Goal: Information Seeking & Learning: Find specific fact

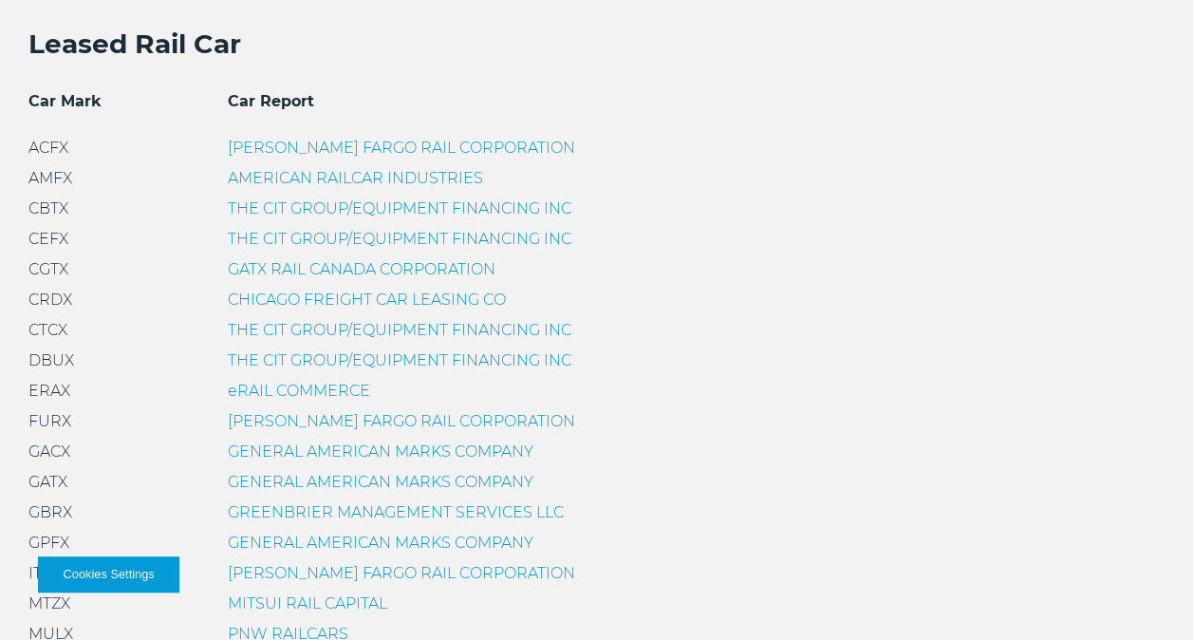
scroll to position [563, 0]
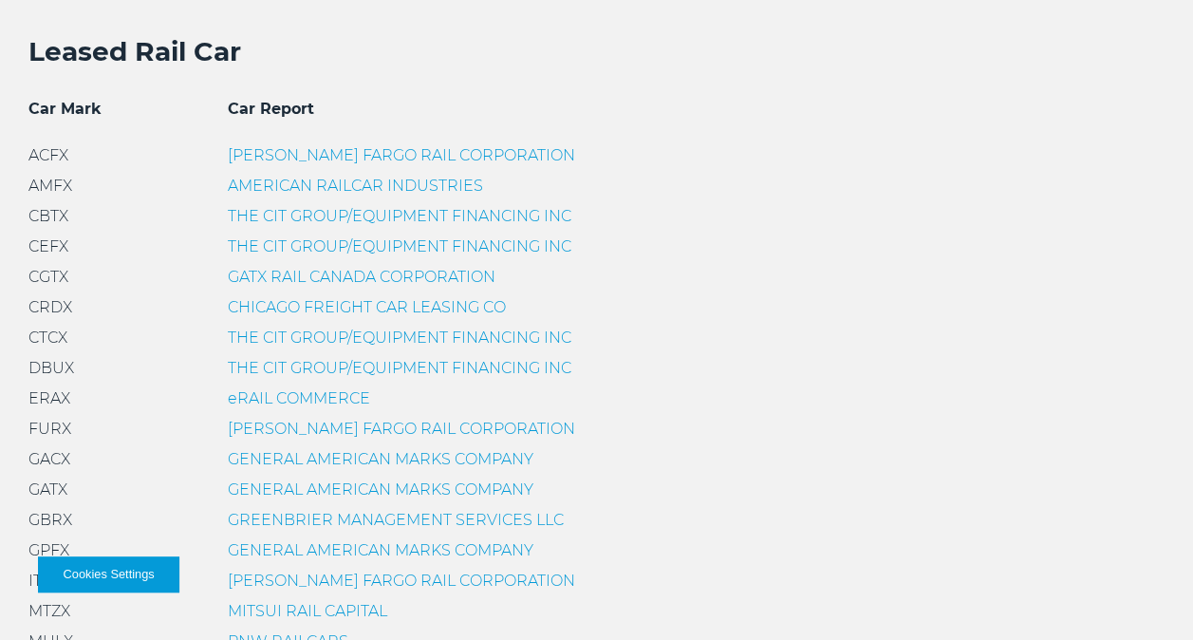
click at [337, 213] on link "THE CIT GROUP/EQUIPMENT FINANCING INC" at bounding box center [400, 216] width 344 height 18
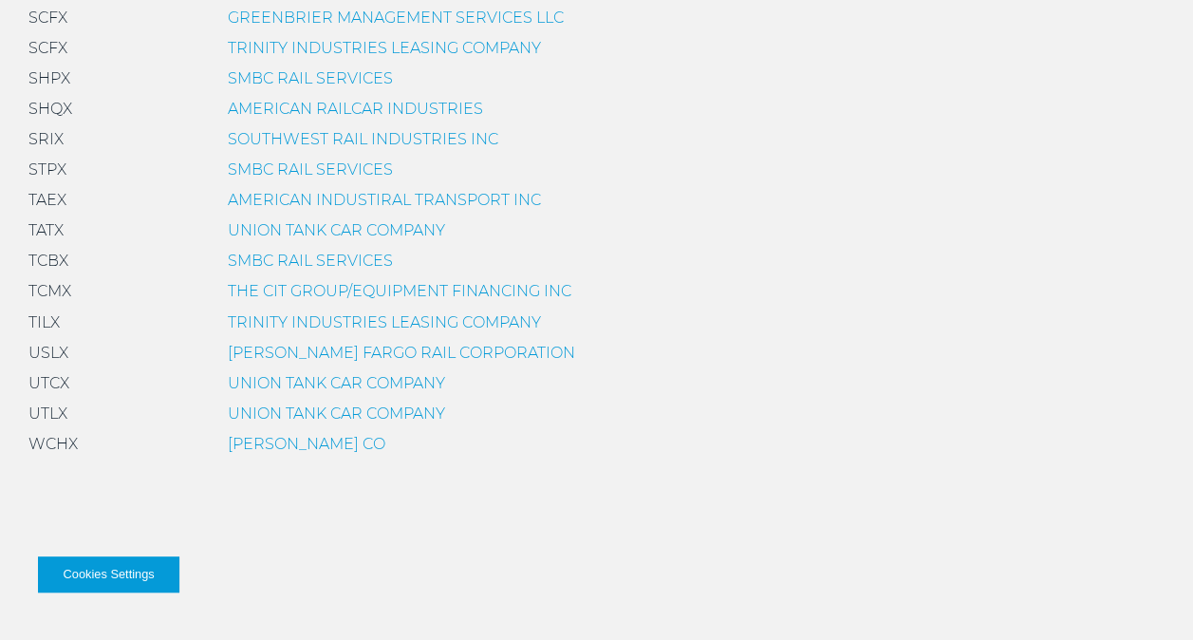
scroll to position [1375, 0]
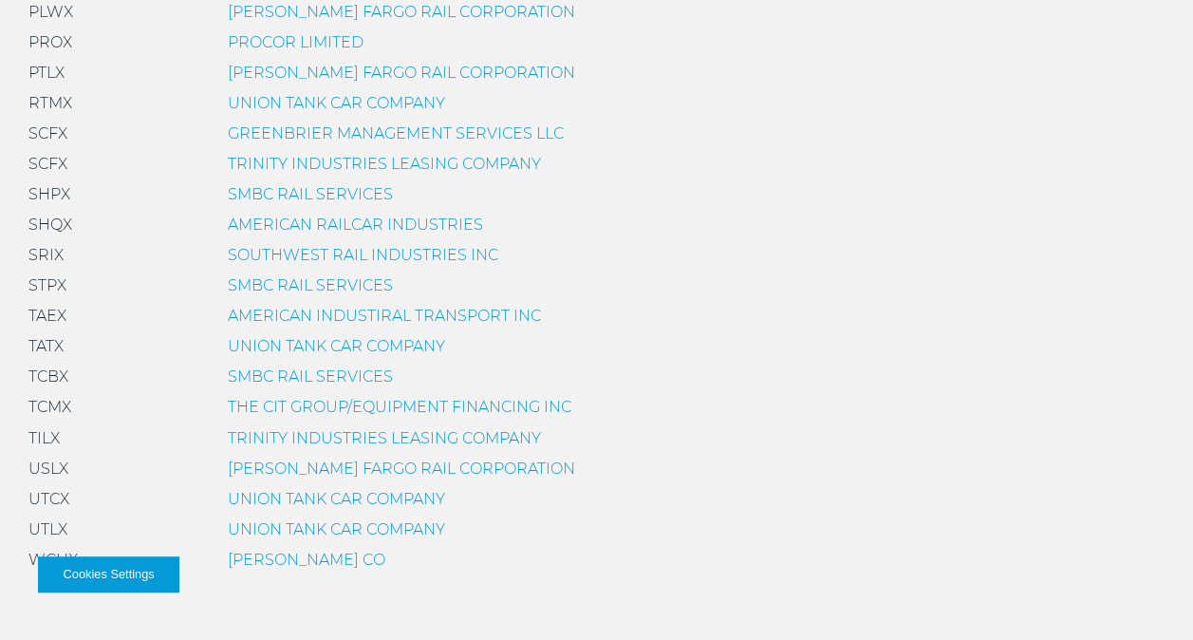
click at [330, 446] on link "TRINITY INDUSTRIES LEASING COMPANY" at bounding box center [384, 437] width 313 height 18
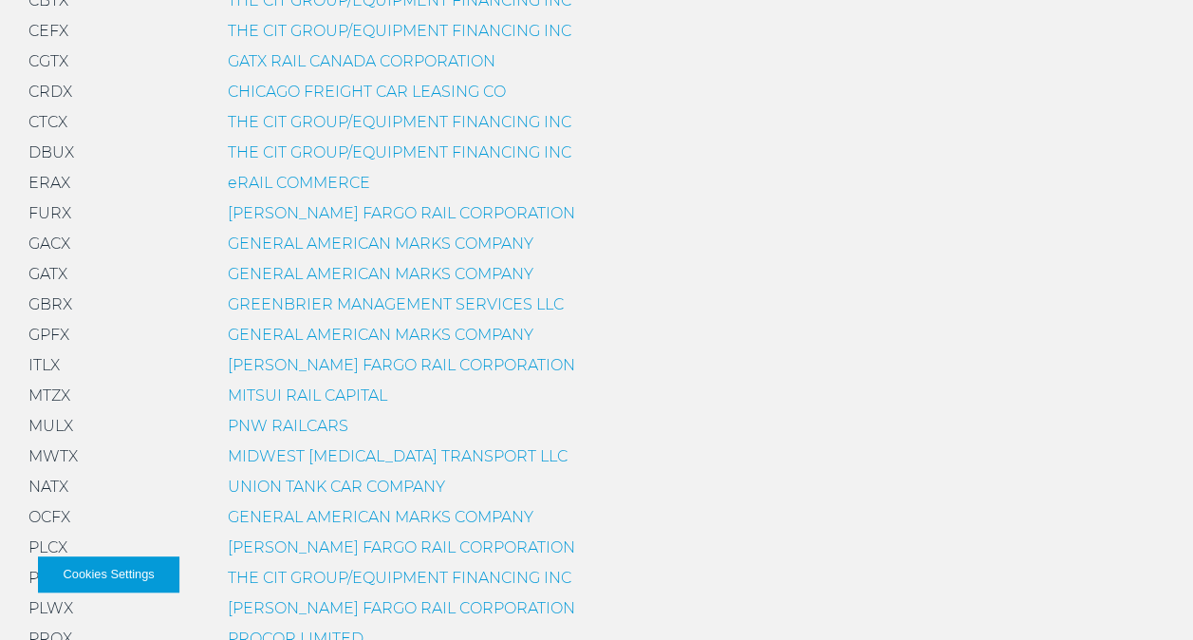
scroll to position [779, 0]
click at [423, 279] on link "GENERAL AMERICAN MARKS COMPANY" at bounding box center [381, 273] width 306 height 18
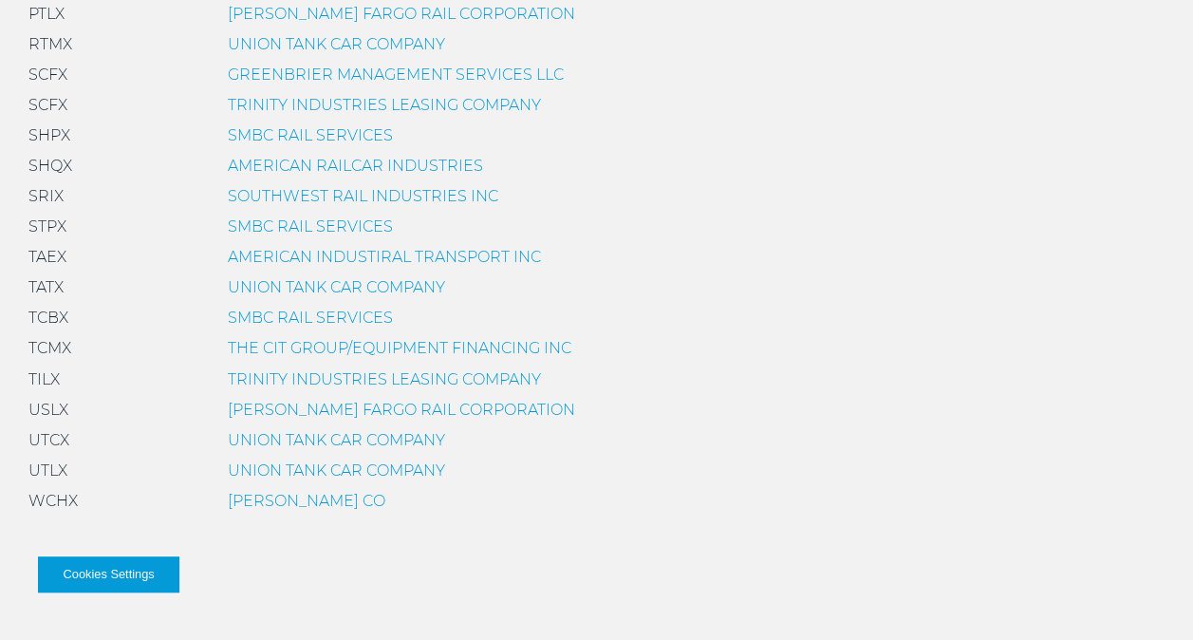
scroll to position [1438, 0]
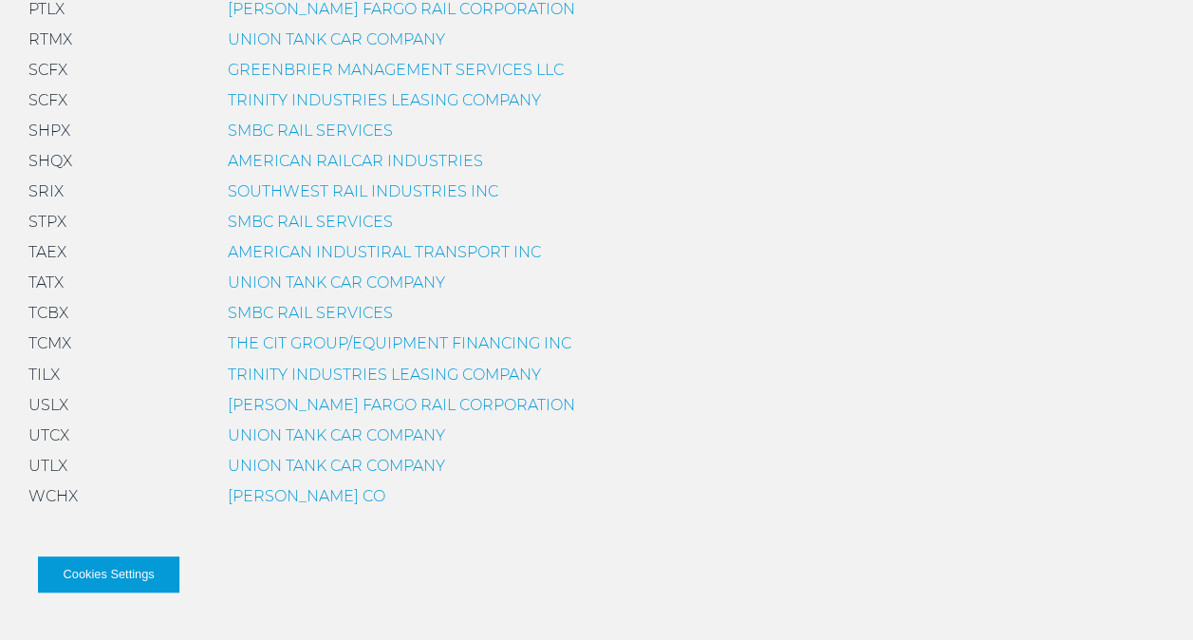
click at [368, 377] on link "TRINITY INDUSTRIES LEASING COMPANY" at bounding box center [384, 374] width 313 height 18
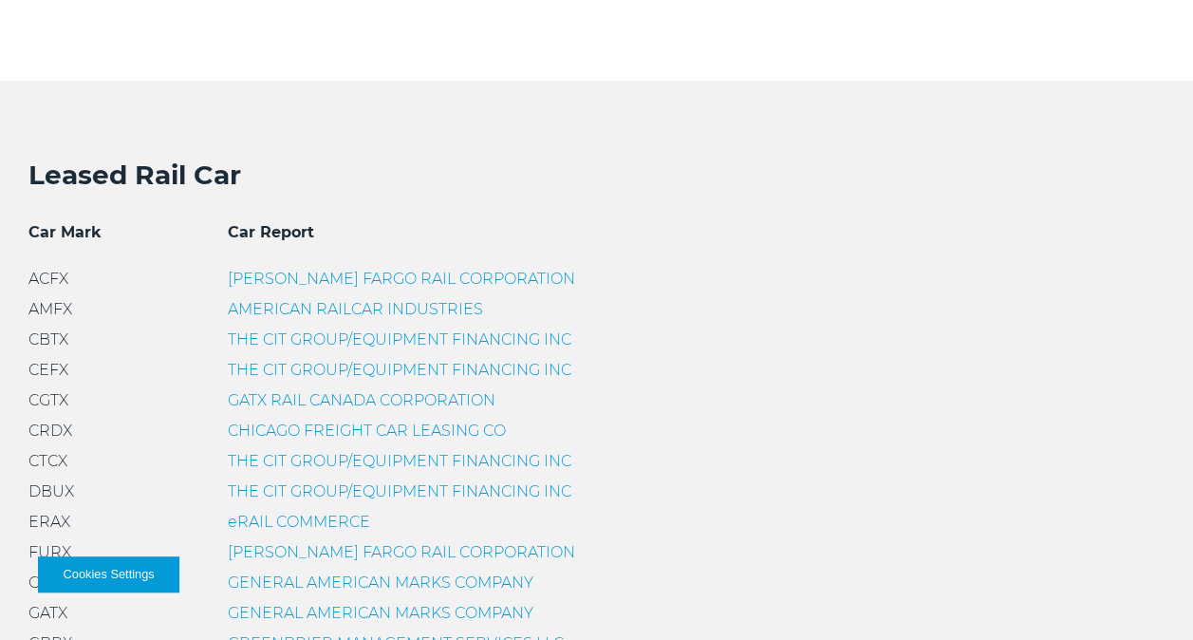
scroll to position [515, 0]
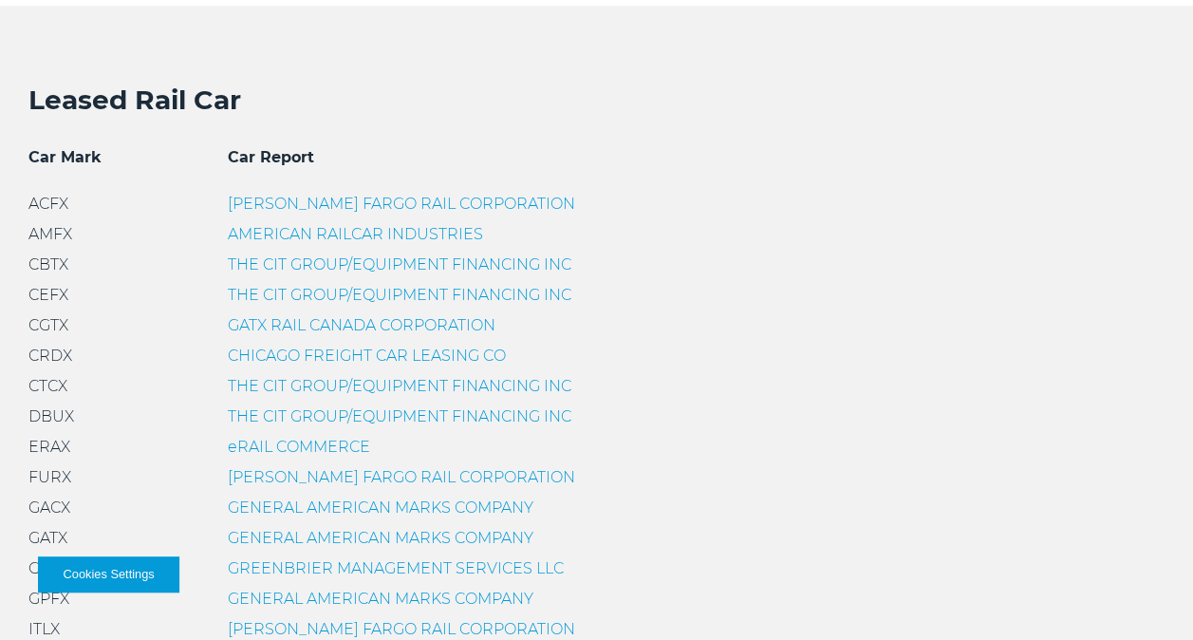
click at [298, 266] on link "THE CIT GROUP/EQUIPMENT FINANCING INC" at bounding box center [400, 264] width 344 height 18
